Goal: Task Accomplishment & Management: Complete application form

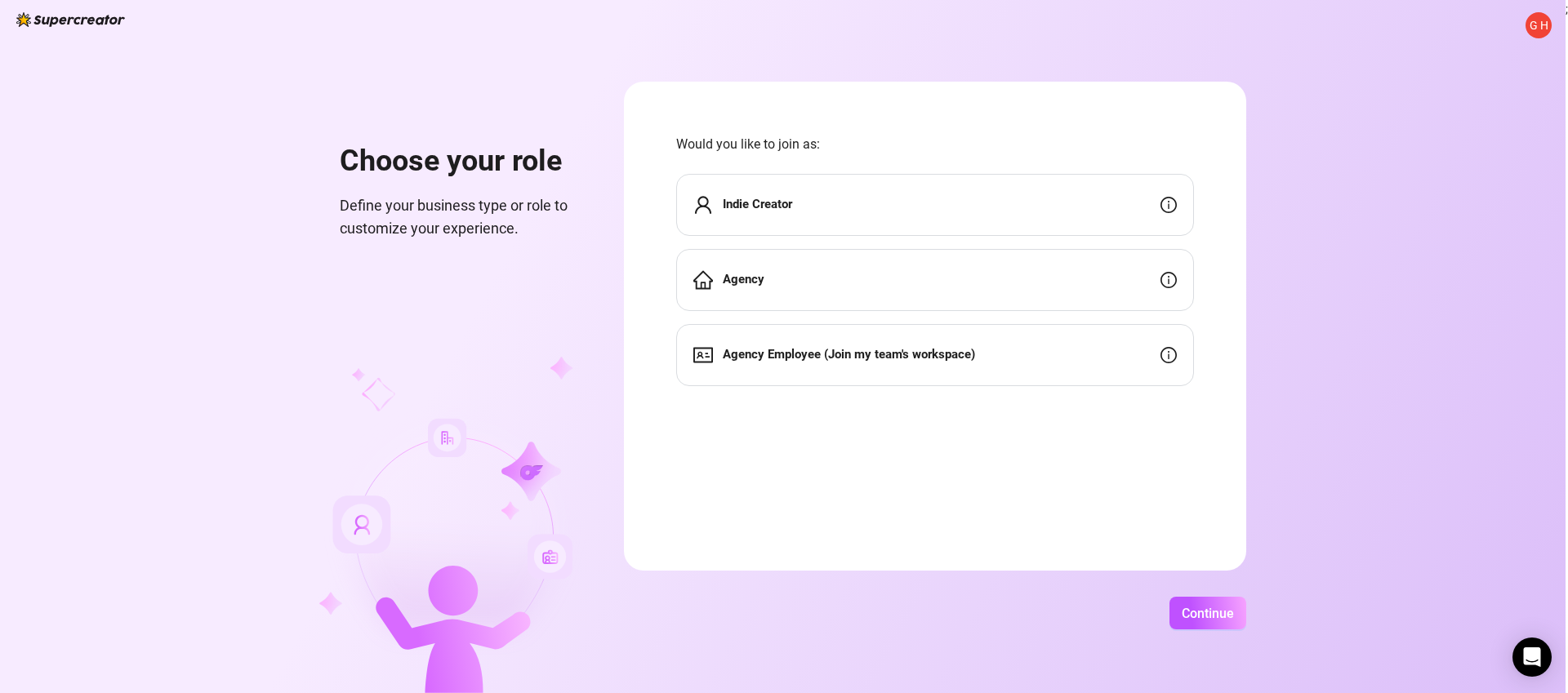
click at [1537, 23] on span "G H" at bounding box center [1539, 25] width 19 height 18
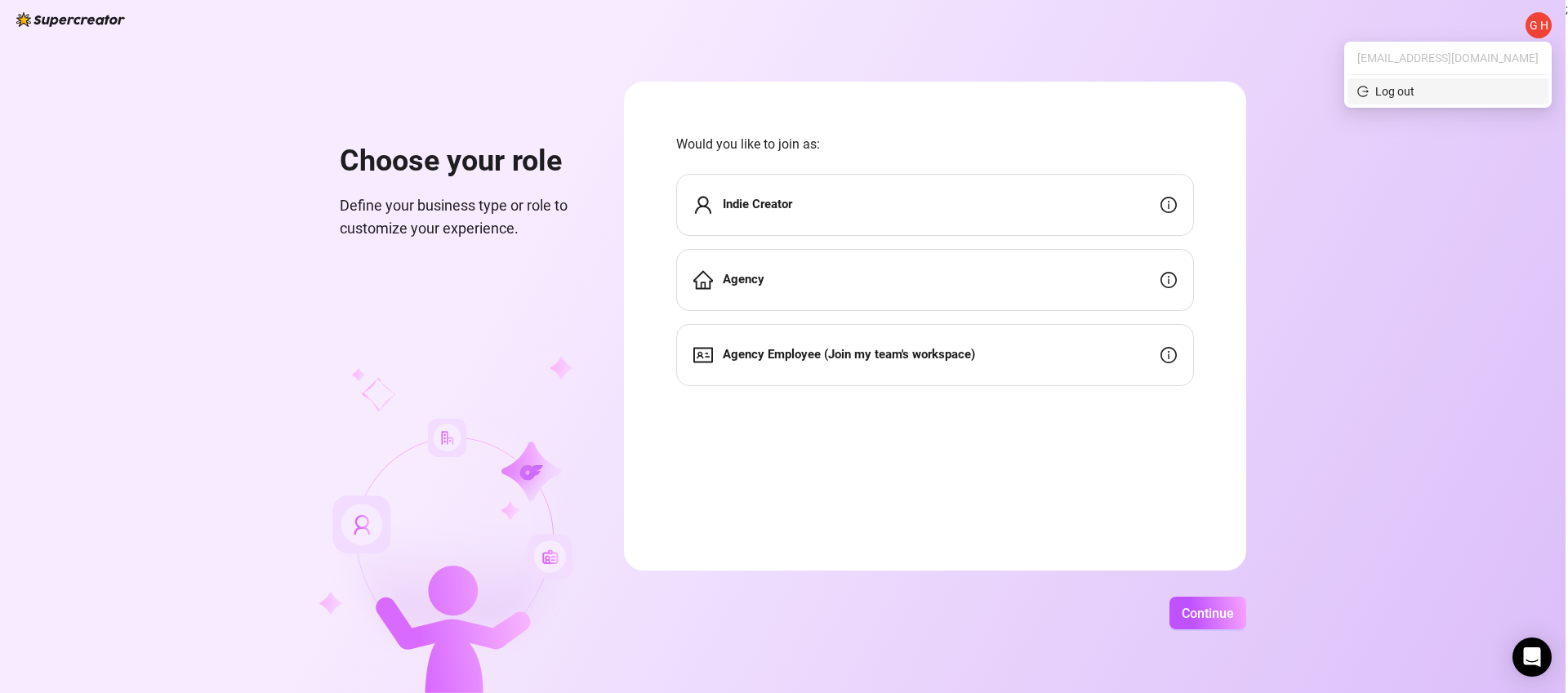
click at [1507, 90] on span "Log out" at bounding box center [1448, 92] width 181 height 18
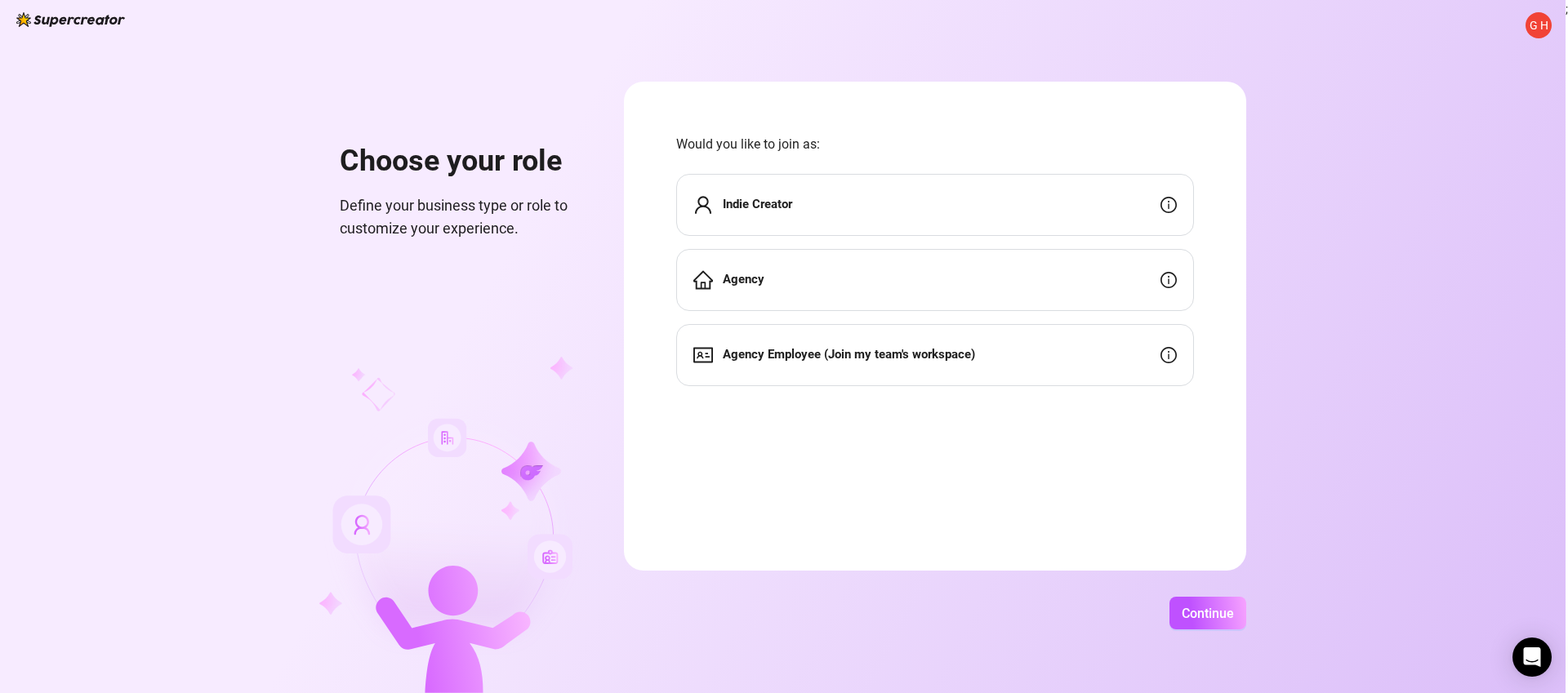
click at [1533, 25] on span "G H" at bounding box center [1539, 25] width 19 height 18
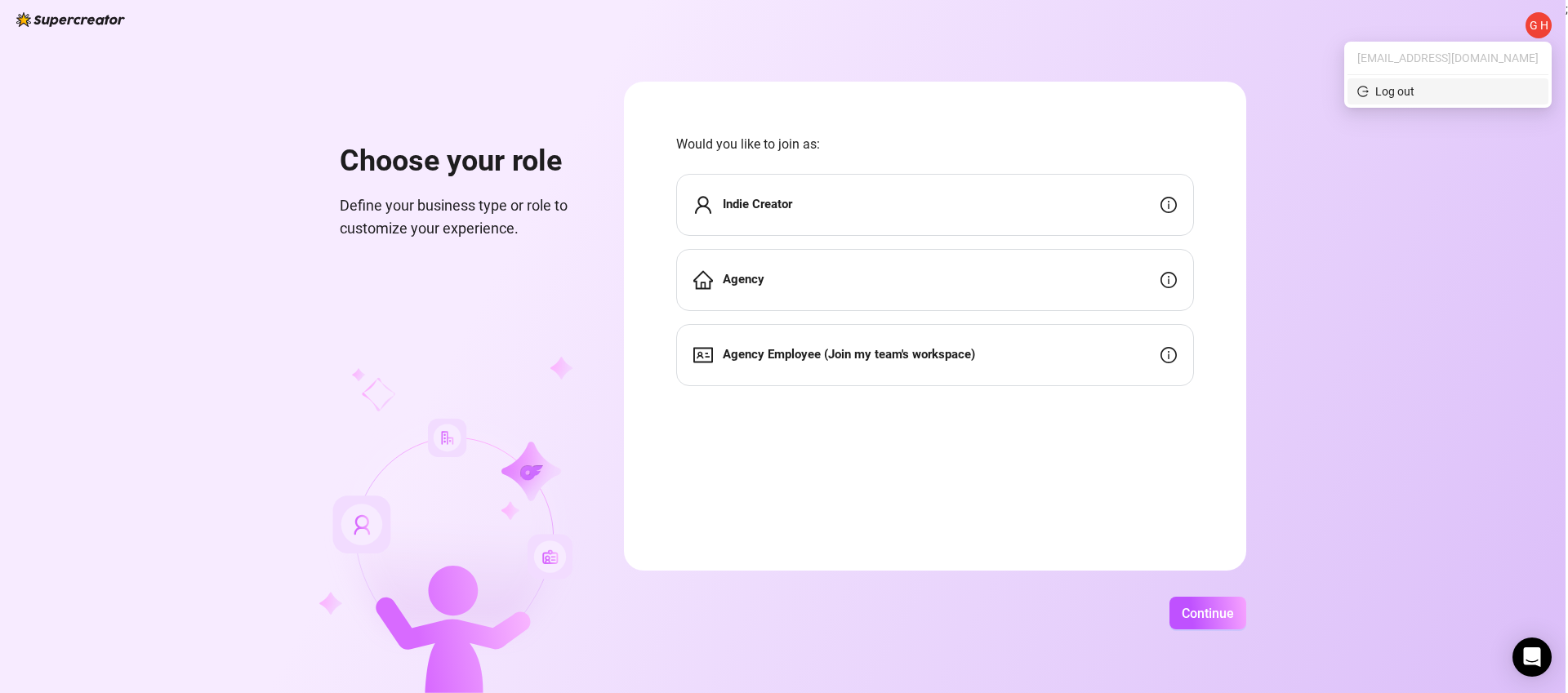
click at [1504, 95] on span "Log out" at bounding box center [1448, 92] width 181 height 18
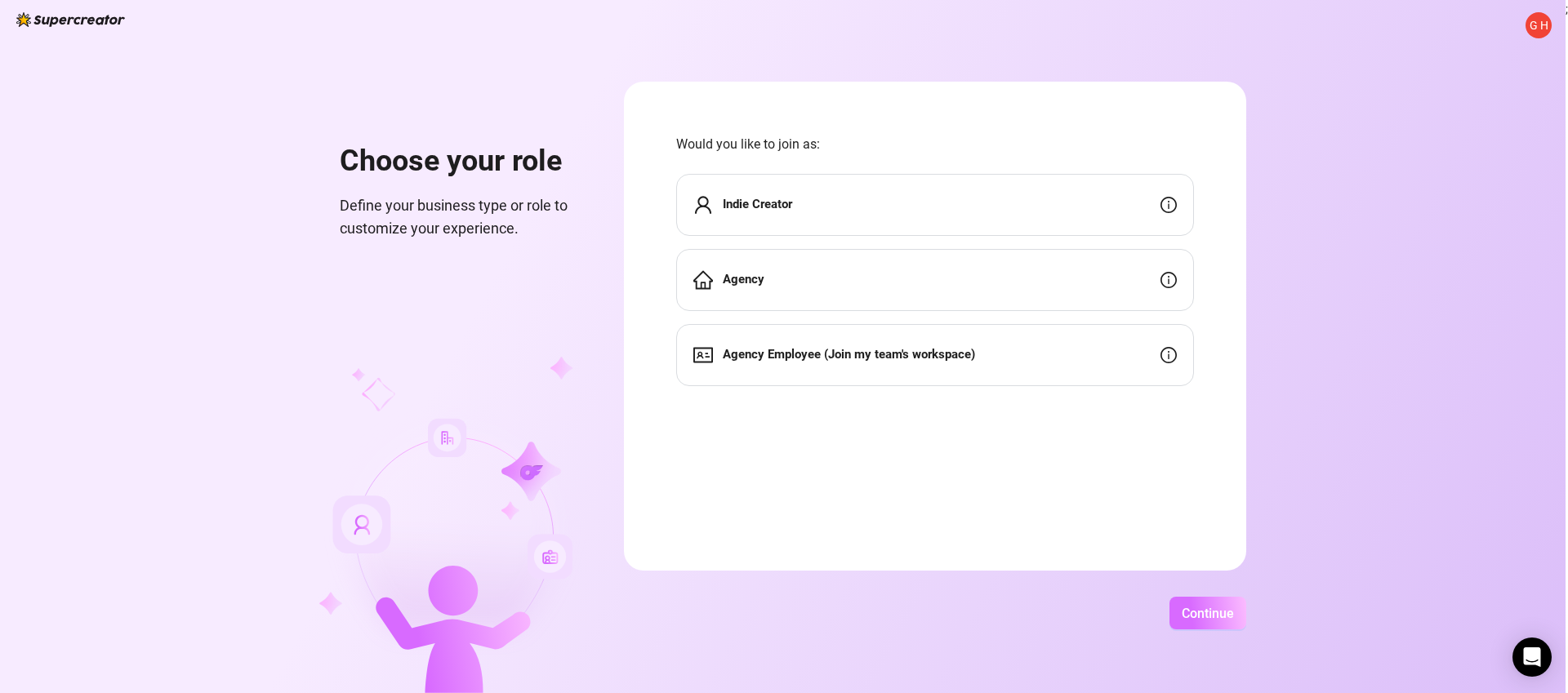
click at [1207, 625] on button "Continue" at bounding box center [1208, 613] width 76 height 33
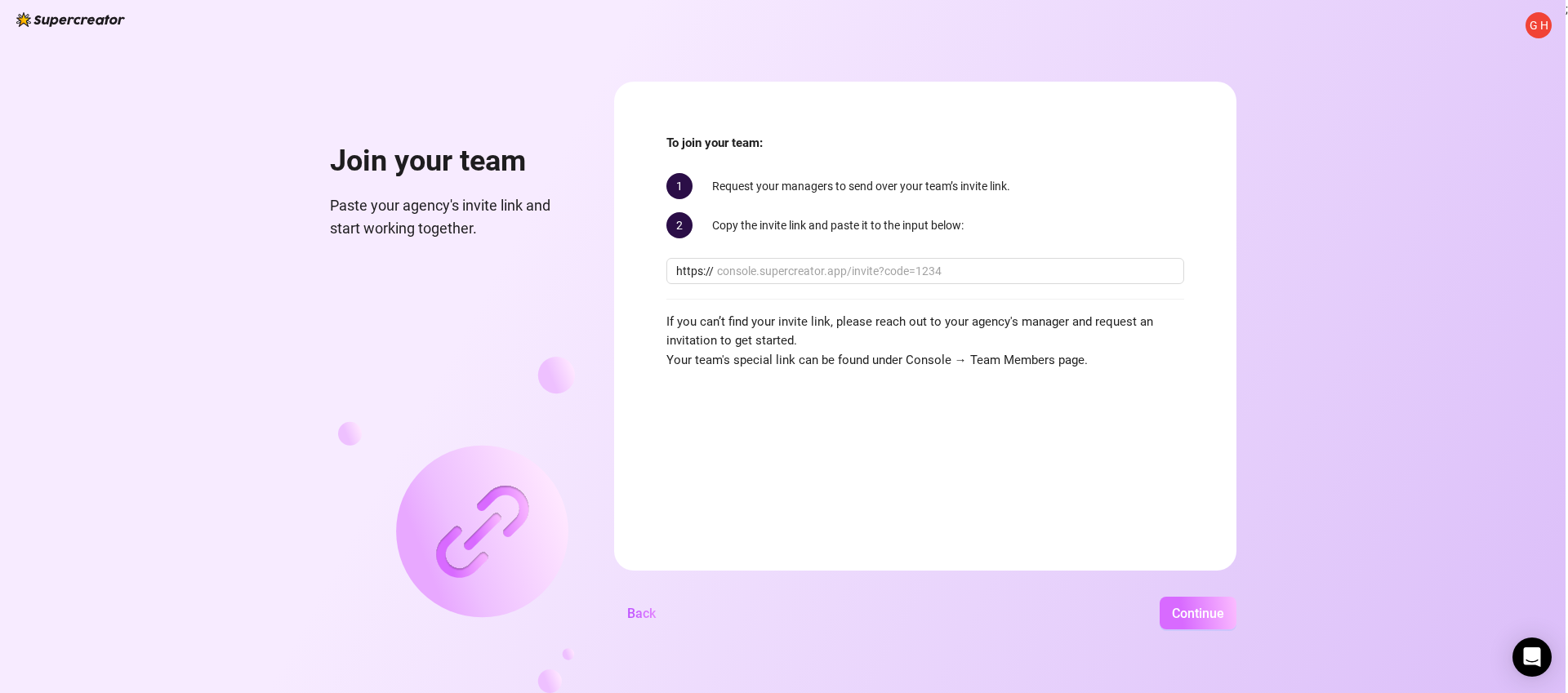
click at [1203, 604] on button "Continue" at bounding box center [1198, 613] width 76 height 33
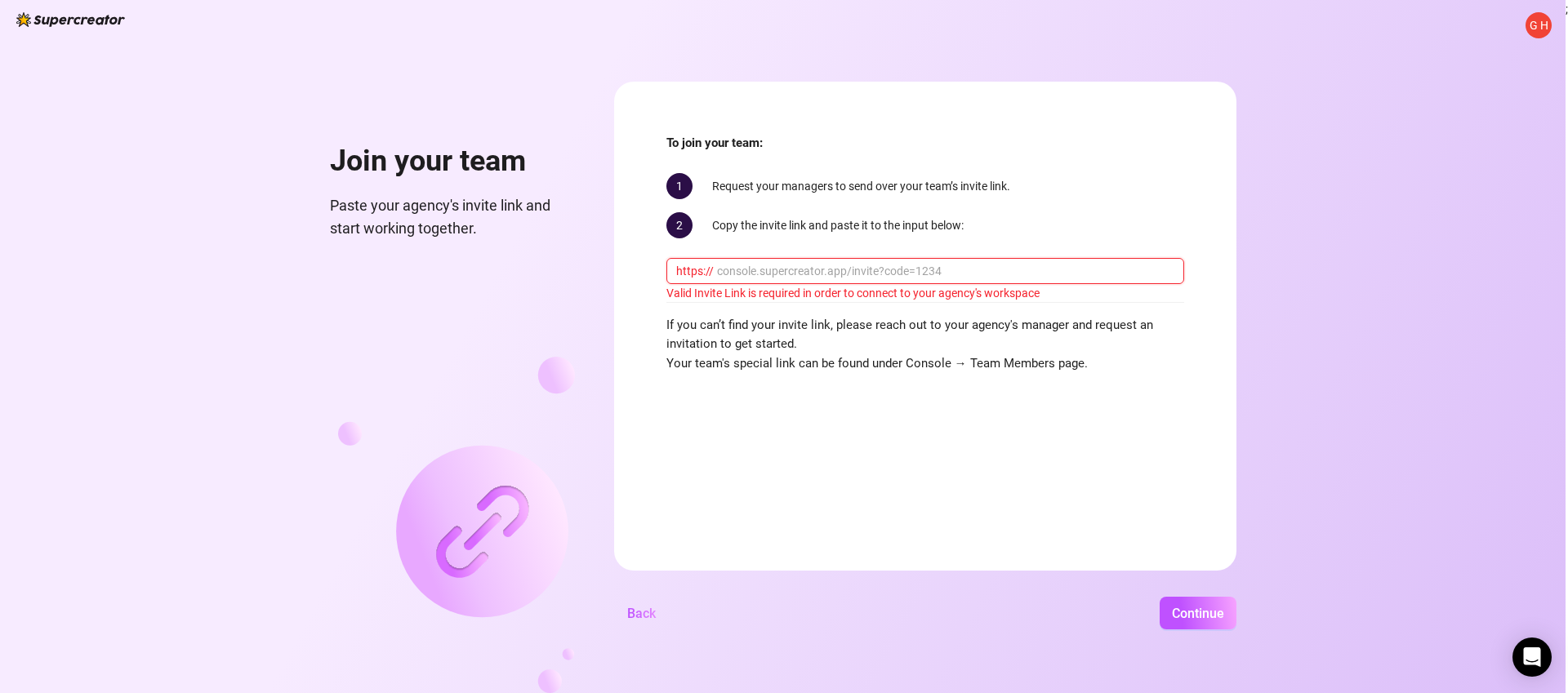
click at [852, 271] on input "text" at bounding box center [945, 271] width 457 height 18
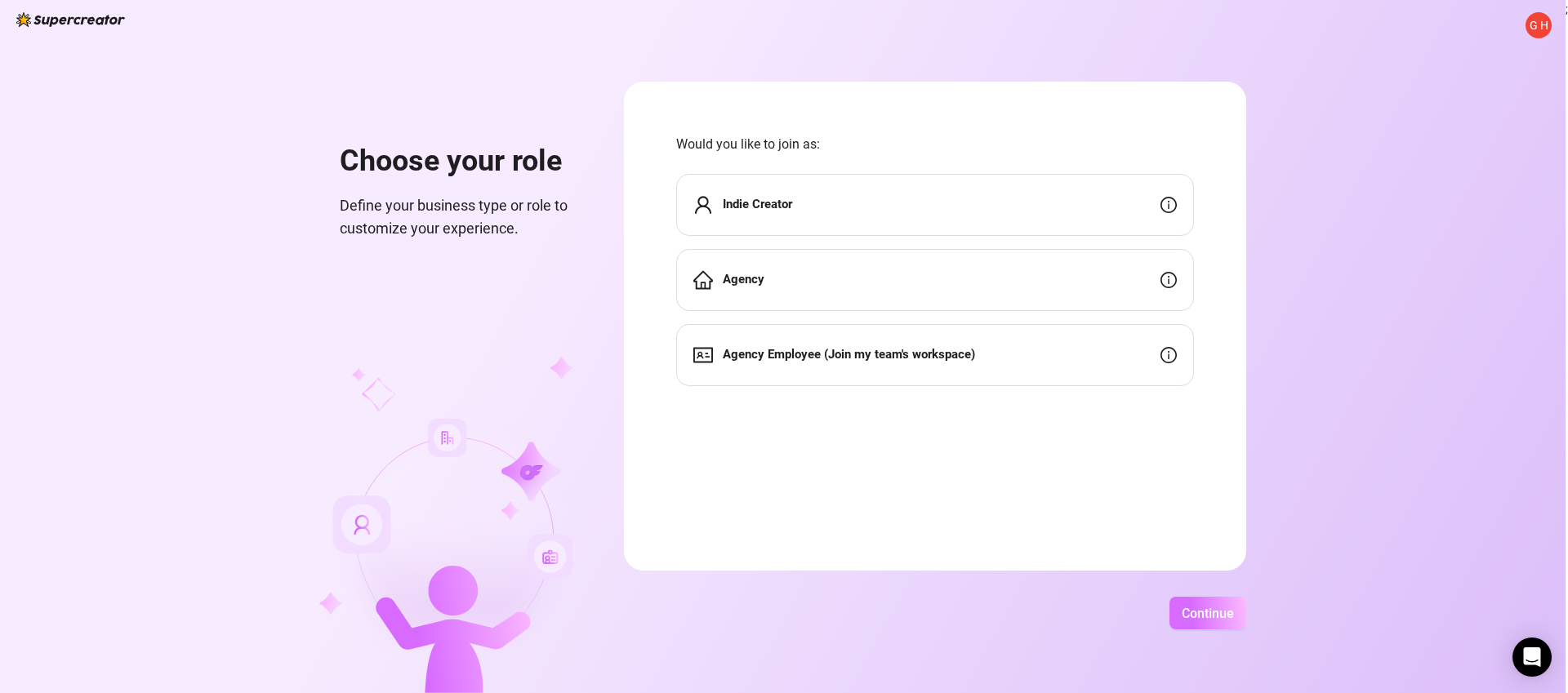
click at [1207, 626] on button "Continue" at bounding box center [1208, 613] width 76 height 33
click at [843, 298] on div "Agency" at bounding box center [935, 280] width 518 height 62
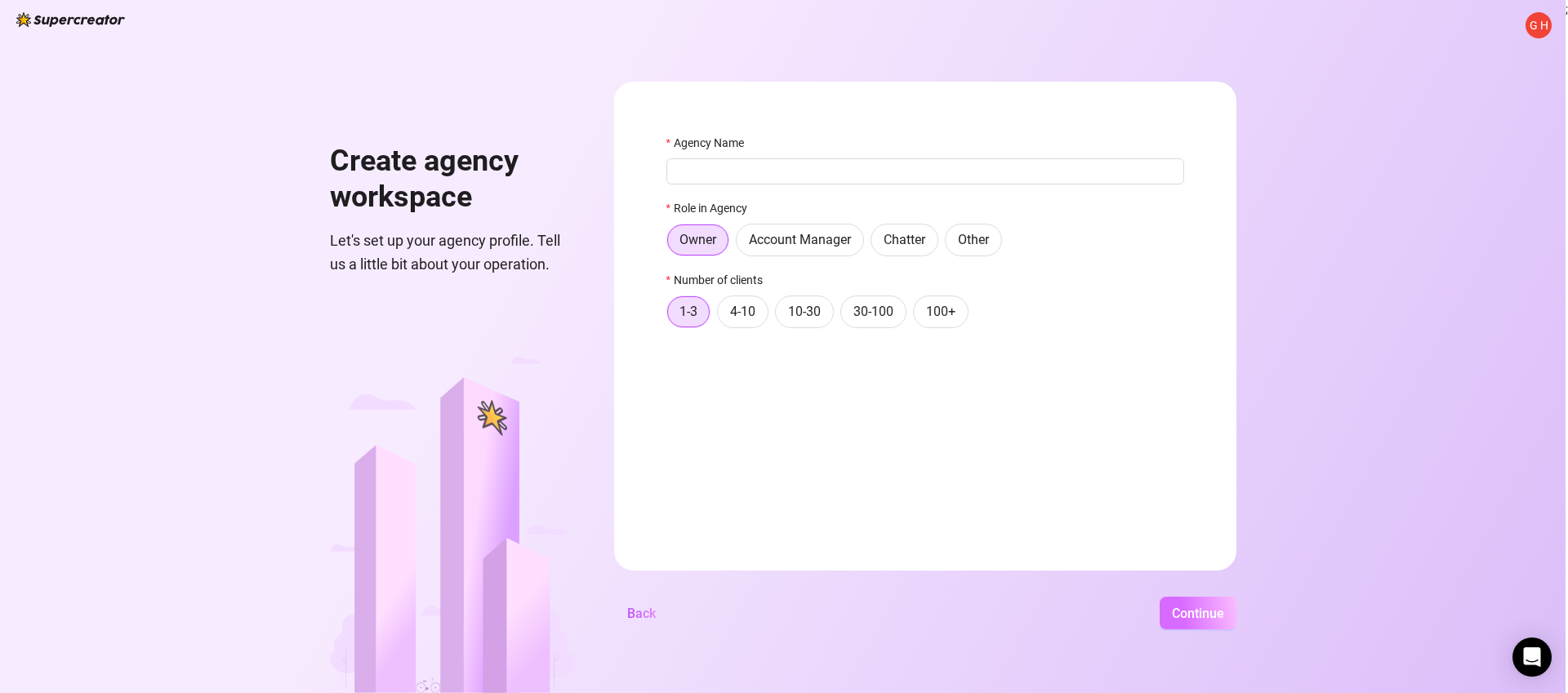
click at [1182, 607] on span "Continue" at bounding box center [1198, 613] width 52 height 15
click at [752, 174] on input "Agency Name" at bounding box center [925, 171] width 518 height 26
click at [659, 599] on button "Back" at bounding box center [641, 613] width 55 height 33
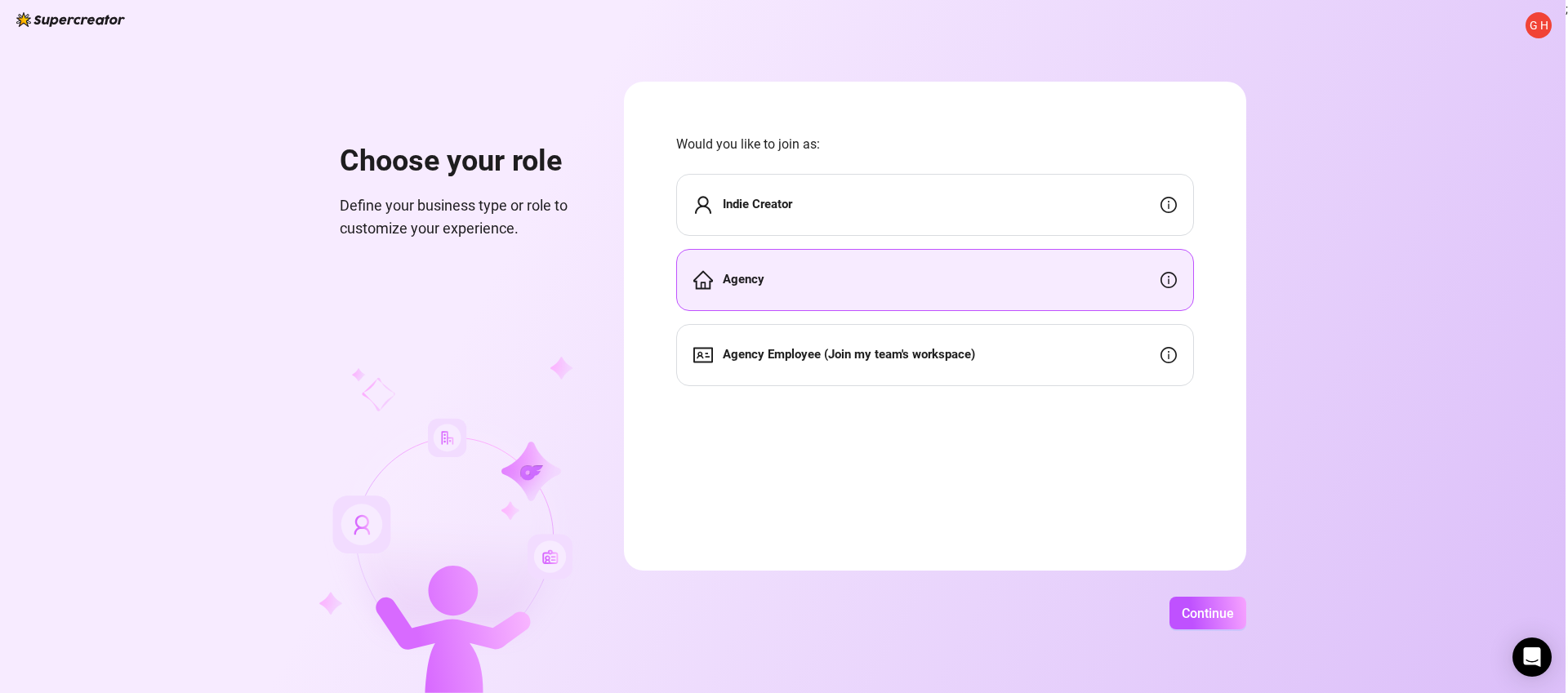
click at [833, 288] on div "Agency" at bounding box center [935, 280] width 518 height 62
click at [1207, 606] on span "Continue" at bounding box center [1208, 613] width 52 height 15
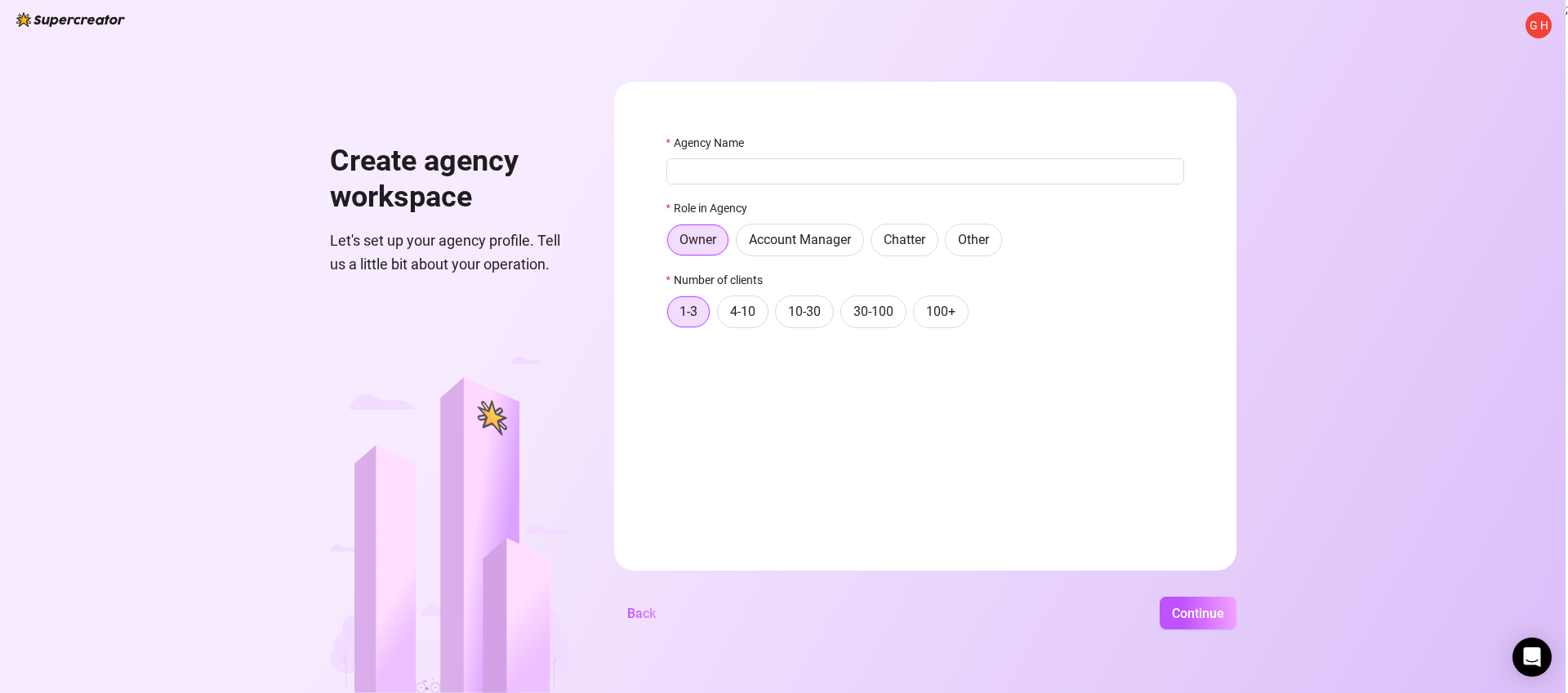
click at [970, 188] on div "Agency Name Role in Agency Owner Account Manager Chatter Other Number of client…" at bounding box center [925, 238] width 518 height 209
click at [971, 183] on input "f" at bounding box center [925, 171] width 518 height 26
type input "fsdfsdfgsdgsfgsfg"
click at [1192, 630] on div "Continue" at bounding box center [953, 613] width 567 height 33
click at [1193, 624] on button "Continue" at bounding box center [1198, 613] width 76 height 33
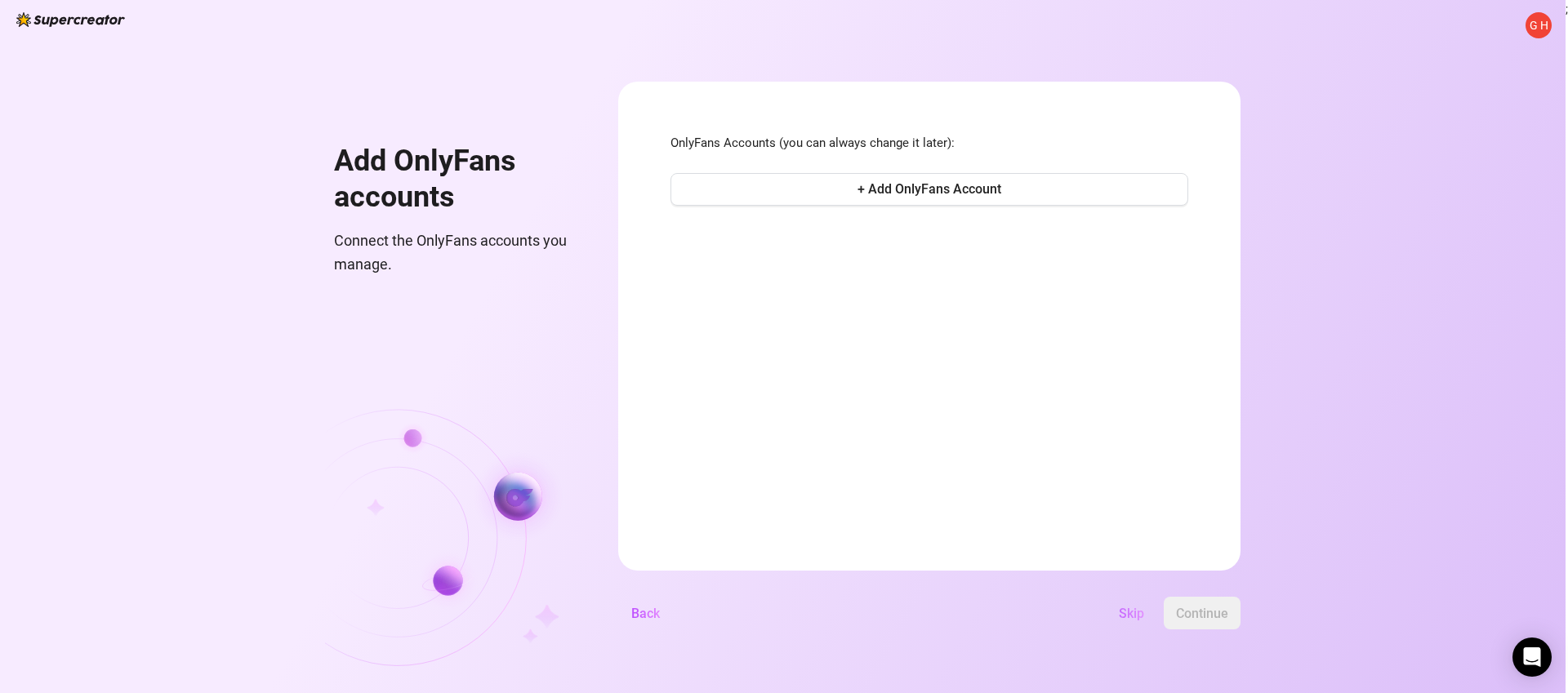
click at [1122, 624] on button "Skip" at bounding box center [1131, 613] width 52 height 33
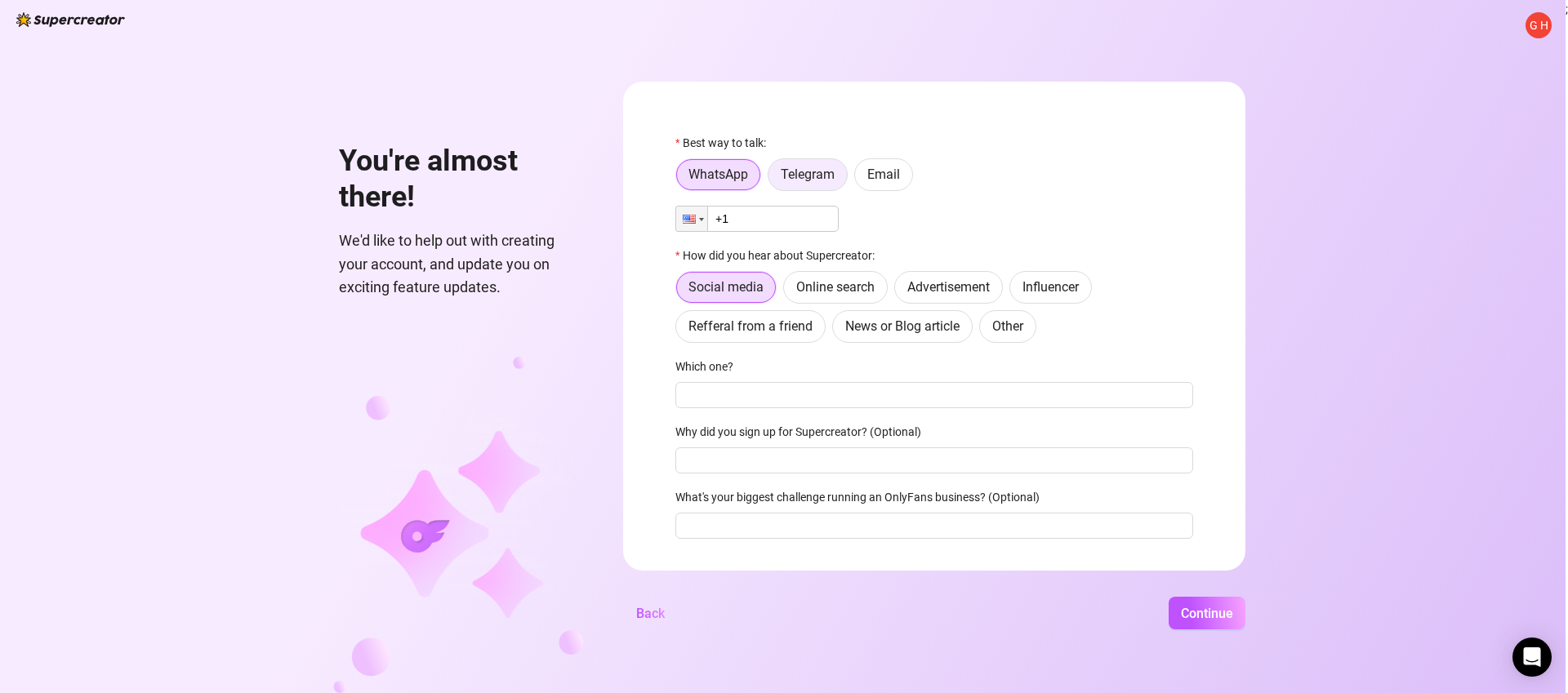
click at [785, 184] on label "Telegram" at bounding box center [808, 174] width 80 height 33
click at [773, 179] on input "Telegram" at bounding box center [773, 179] width 0 height 0
click at [779, 210] on input "text" at bounding box center [944, 219] width 478 height 18
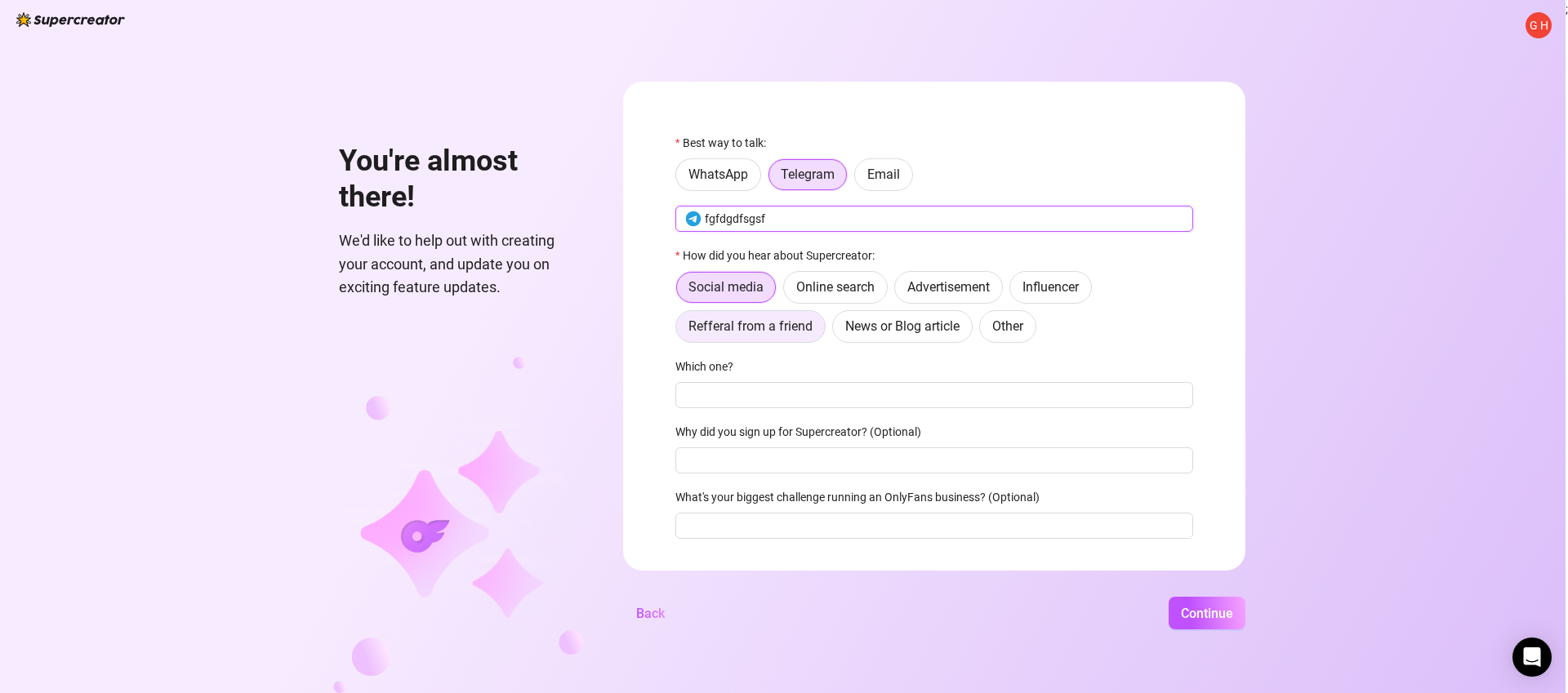
type input "fgfdgdfsgsf"
click at [793, 330] on span "Refferal from a friend" at bounding box center [751, 326] width 125 height 15
click at [680, 331] on input "Refferal from a friend" at bounding box center [680, 331] width 0 height 0
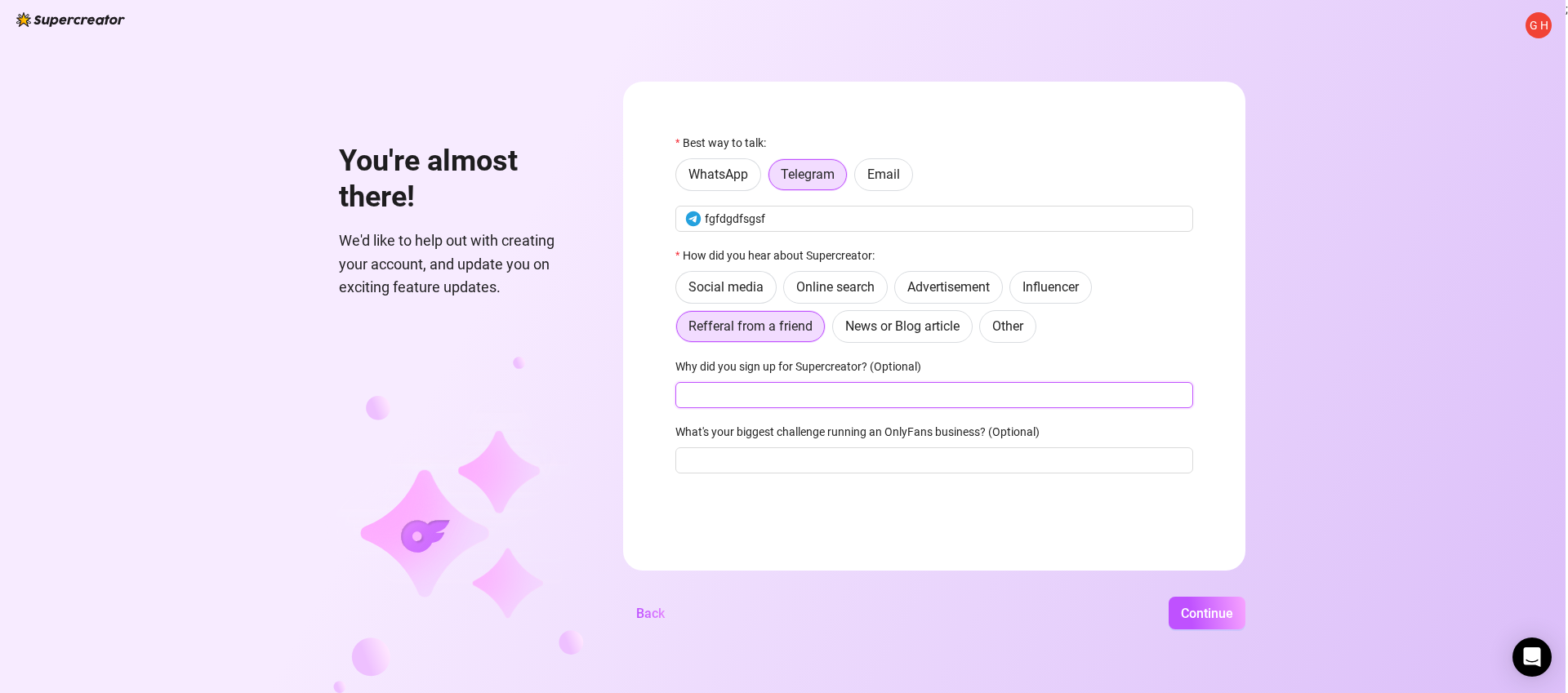
click at [795, 401] on input "Why did you sign up for Supercreator? (Optional)" at bounding box center [934, 395] width 518 height 26
type input "fgdfgdfs"
click at [801, 468] on input "g" at bounding box center [934, 460] width 518 height 26
type input "gfdsgsfgs"
click at [1238, 621] on button "Continue" at bounding box center [1207, 613] width 76 height 33
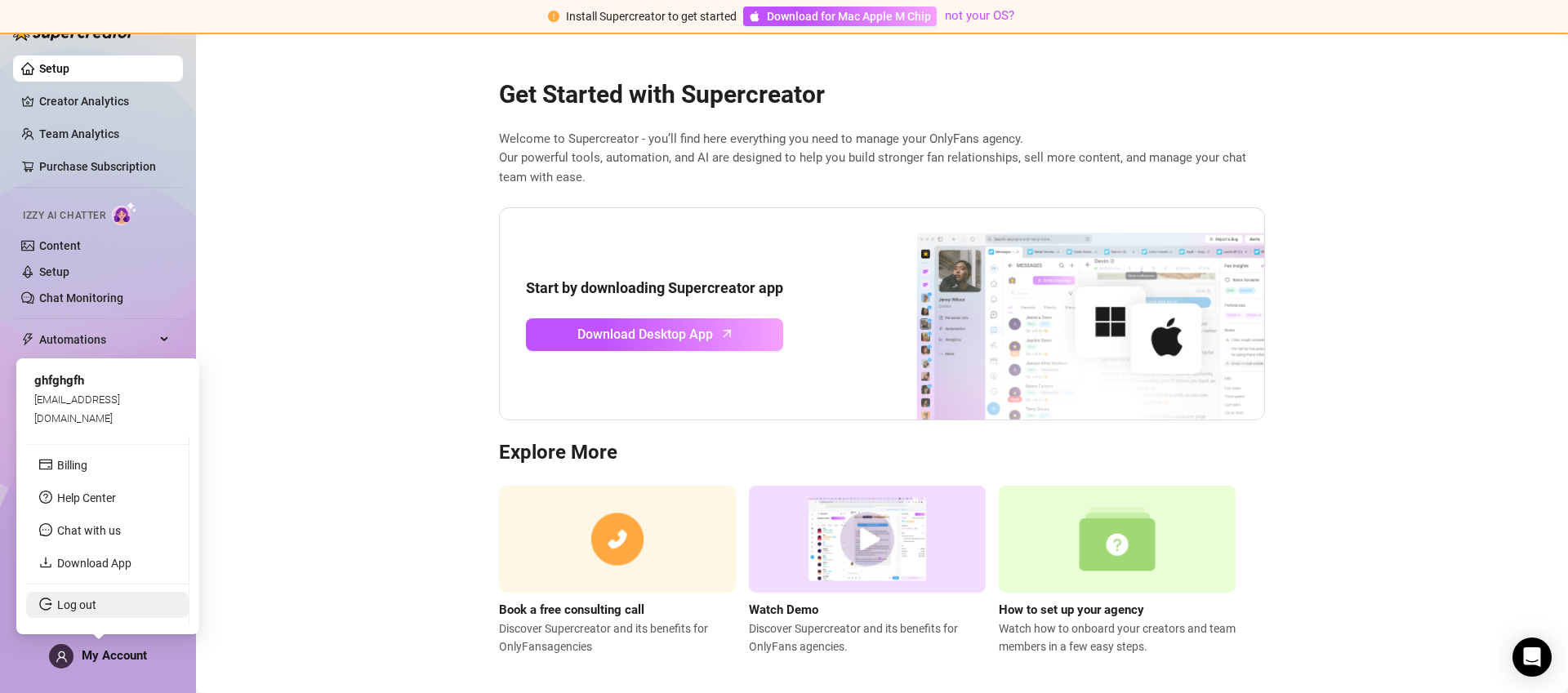
click at [96, 608] on link "Log out" at bounding box center [76, 605] width 39 height 13
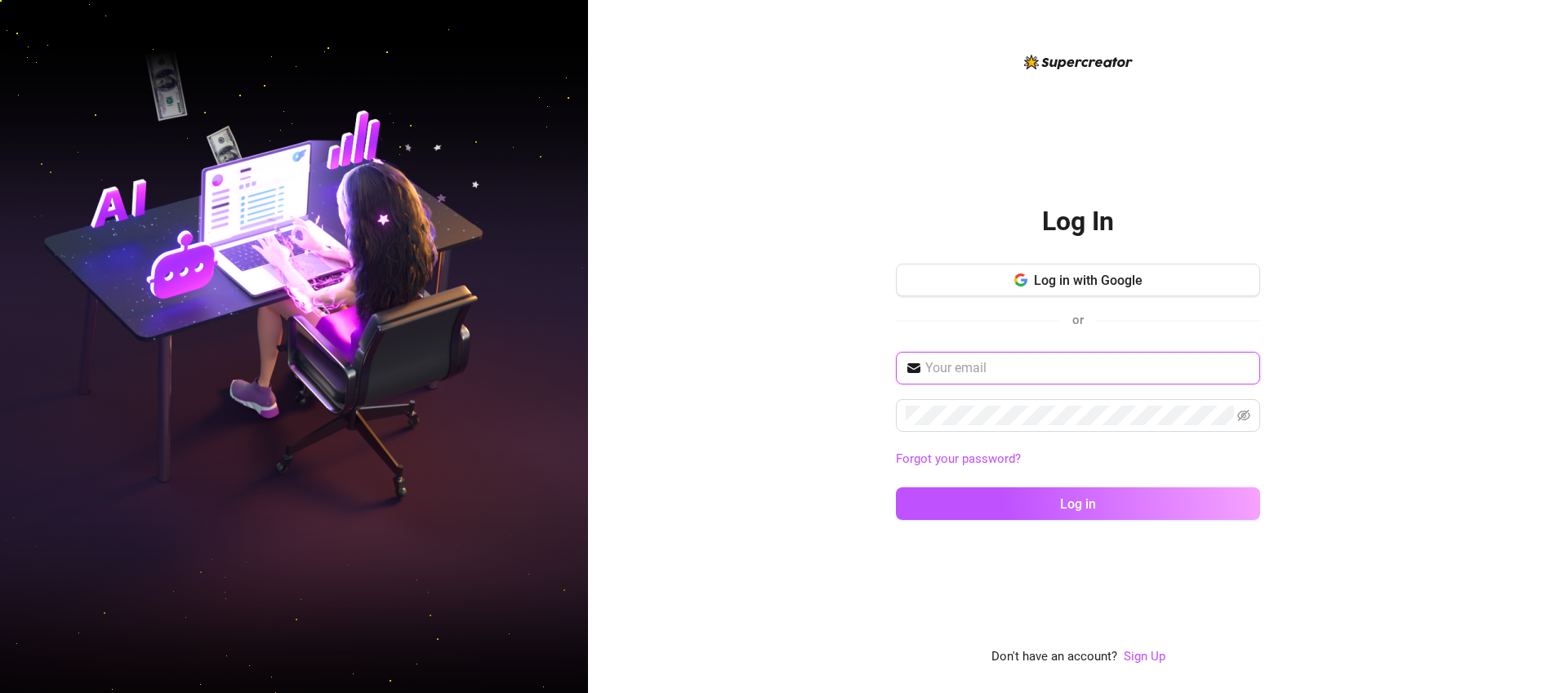
type input "josephoh2011@gmail.com"
type input "[EMAIL_ADDRESS][DOMAIN_NAME]"
click at [1146, 662] on link "Sign Up" at bounding box center [1144, 657] width 42 height 15
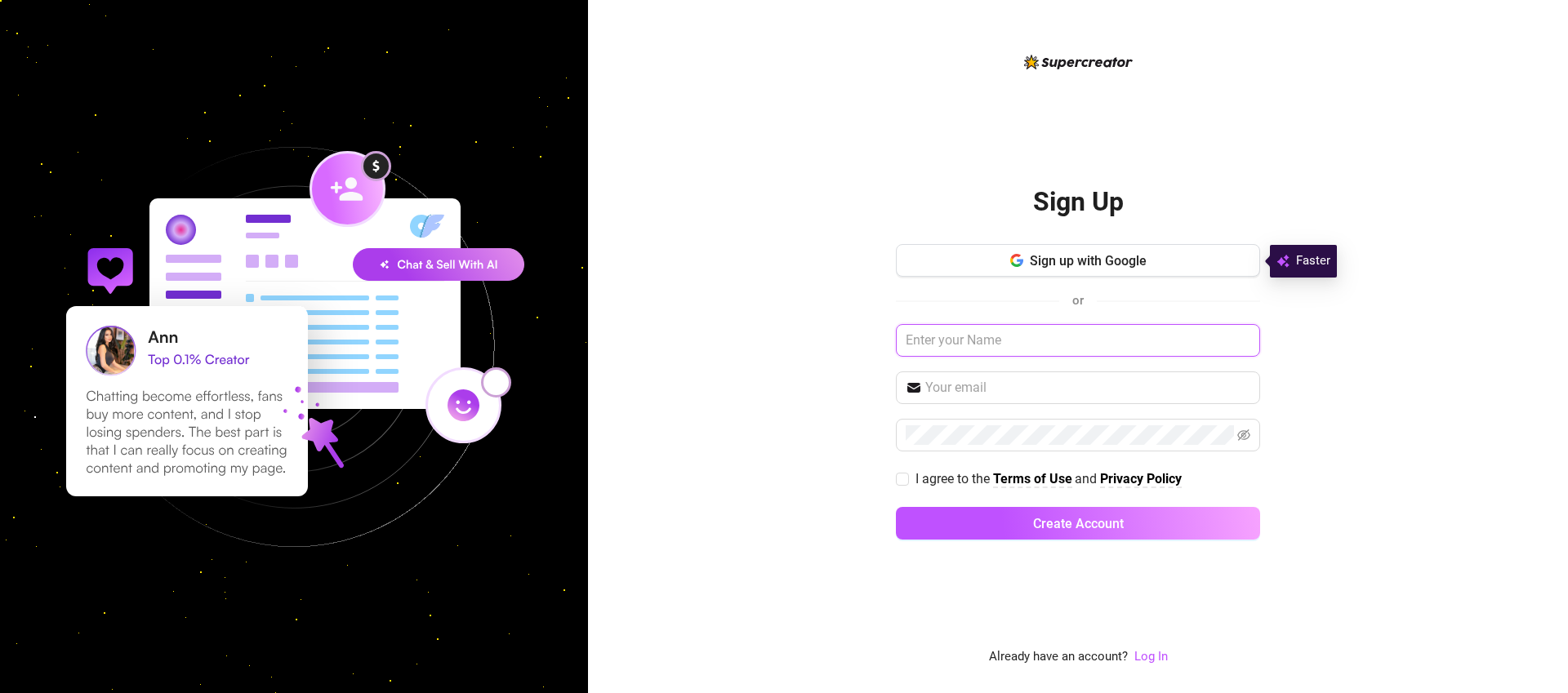
click at [1123, 344] on input "text" at bounding box center [1077, 340] width 364 height 33
type input "fsdfgsdgsfdgsdfg"
click at [1092, 397] on input "text" at bounding box center [1087, 388] width 325 height 20
type input "sdfsfgsfgvs@gmail.com"
click at [939, 472] on span "I agree to the" at bounding box center [953, 479] width 77 height 15
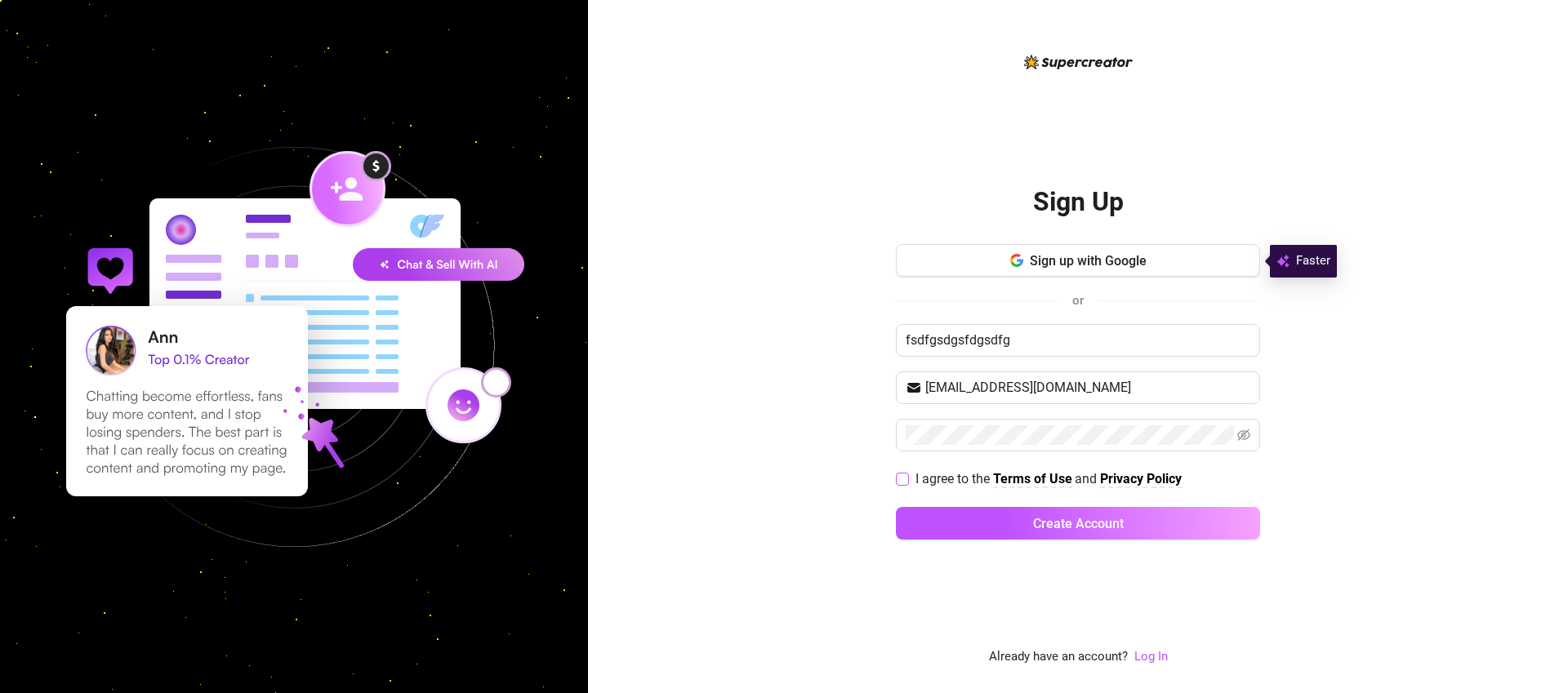
click at [907, 473] on input "I agree to the Terms of Use and Privacy Policy" at bounding box center [901, 479] width 12 height 12
checkbox input "true"
click at [959, 525] on button "Create Account" at bounding box center [1077, 523] width 364 height 33
